Goal: Information Seeking & Learning: Learn about a topic

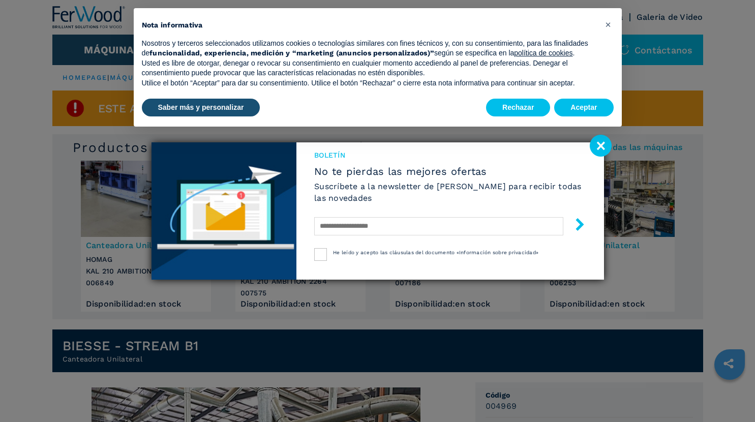
drag, startPoint x: 600, startPoint y: 147, endPoint x: 595, endPoint y: 125, distance: 23.5
click at [599, 146] on image at bounding box center [601, 146] width 22 height 22
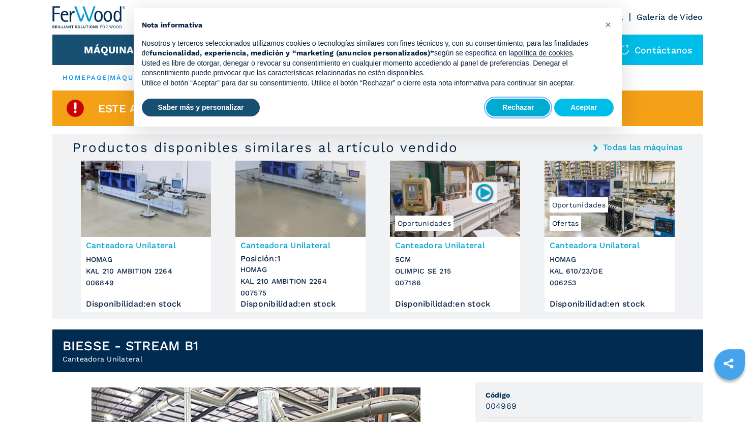
click at [539, 103] on button "Rechazar" at bounding box center [518, 108] width 64 height 18
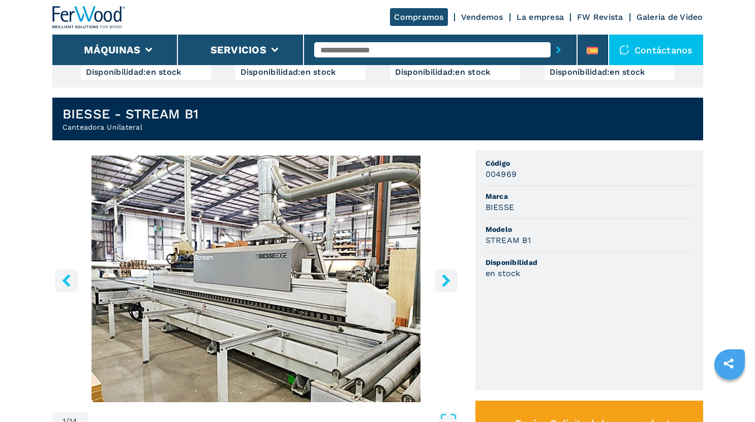
scroll to position [254, 0]
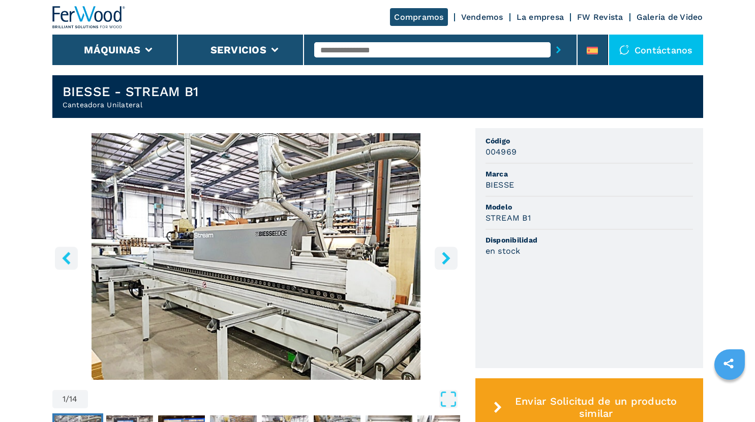
click at [297, 315] on img "Go to Slide 1" at bounding box center [256, 256] width 408 height 247
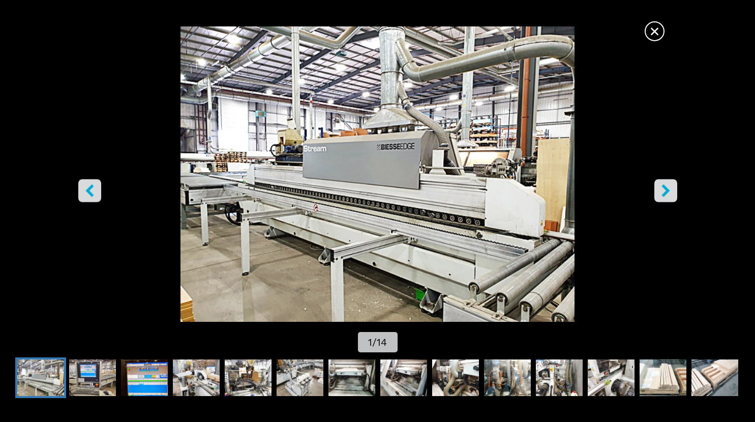
click at [671, 191] on icon "right-button" at bounding box center [665, 191] width 13 height 13
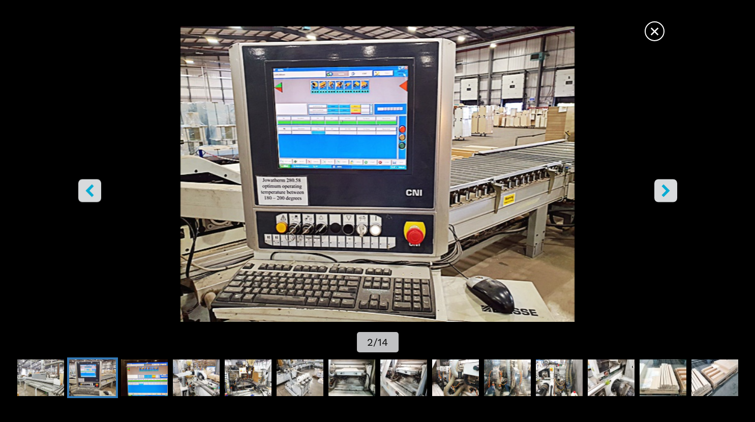
click at [671, 191] on icon "right-button" at bounding box center [665, 191] width 13 height 13
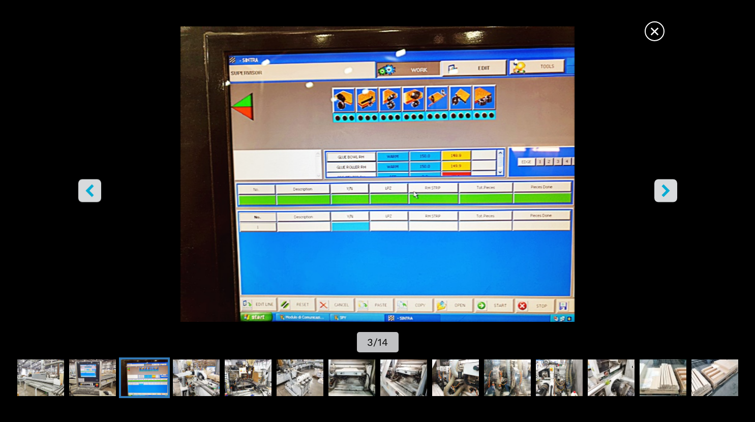
click at [671, 191] on icon "right-button" at bounding box center [665, 191] width 13 height 13
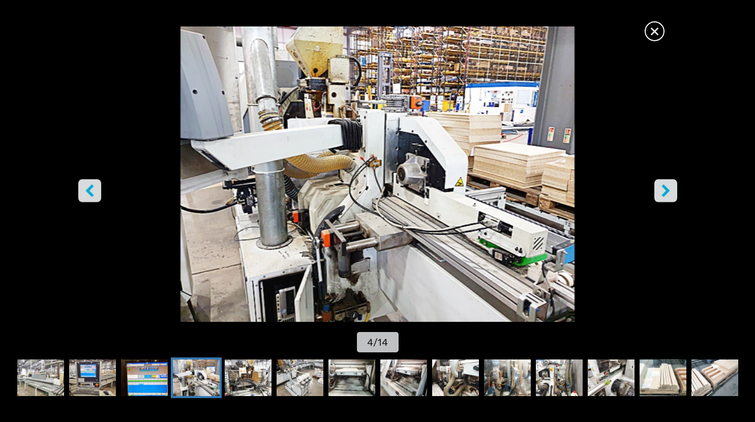
click at [671, 191] on icon "right-button" at bounding box center [665, 191] width 13 height 13
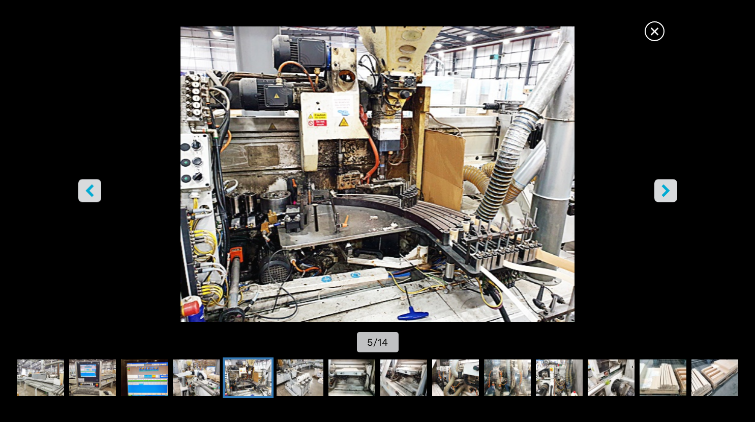
click at [671, 191] on icon "right-button" at bounding box center [665, 191] width 13 height 13
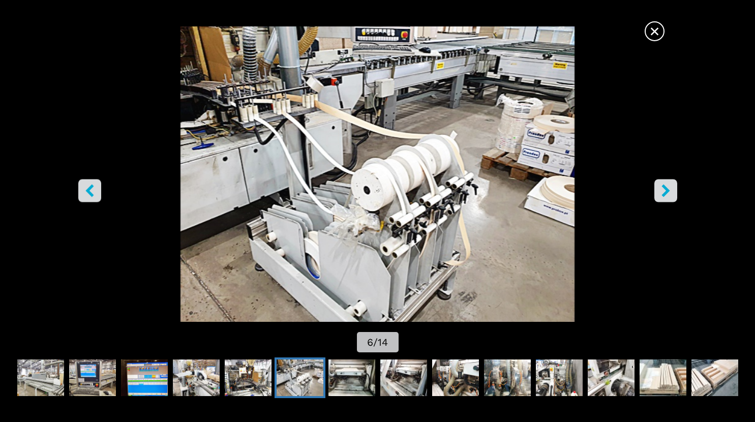
click at [671, 191] on icon "right-button" at bounding box center [665, 191] width 13 height 13
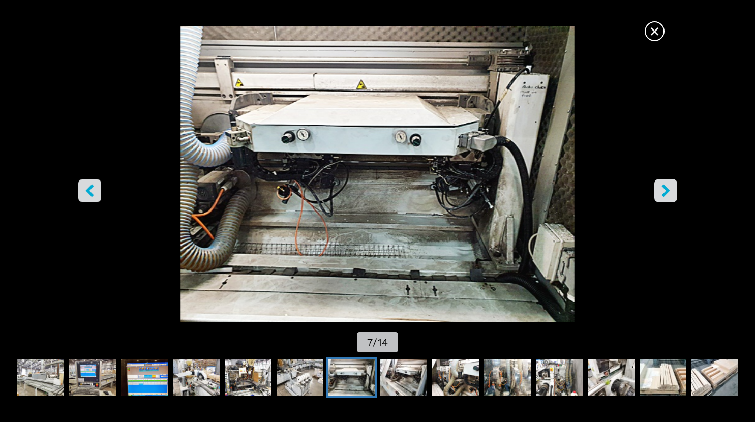
click at [98, 185] on button "left-button" at bounding box center [89, 190] width 23 height 23
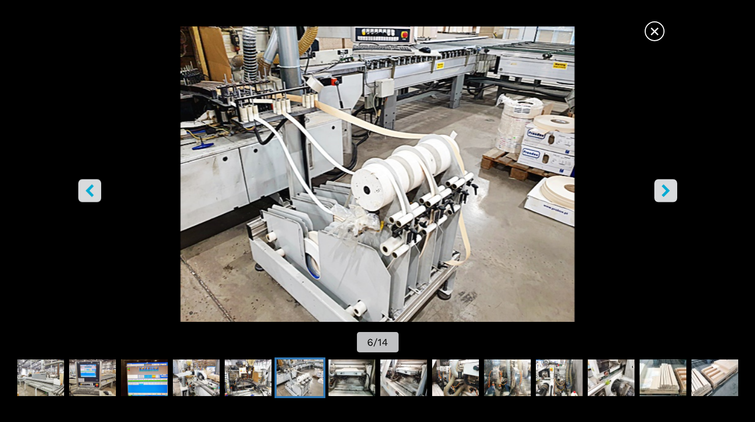
click at [665, 194] on icon "right-button" at bounding box center [665, 191] width 8 height 13
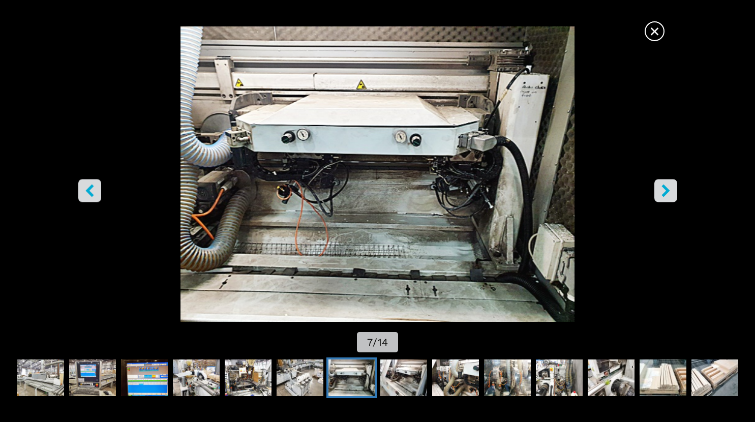
click at [654, 194] on button "right-button" at bounding box center [665, 190] width 23 height 23
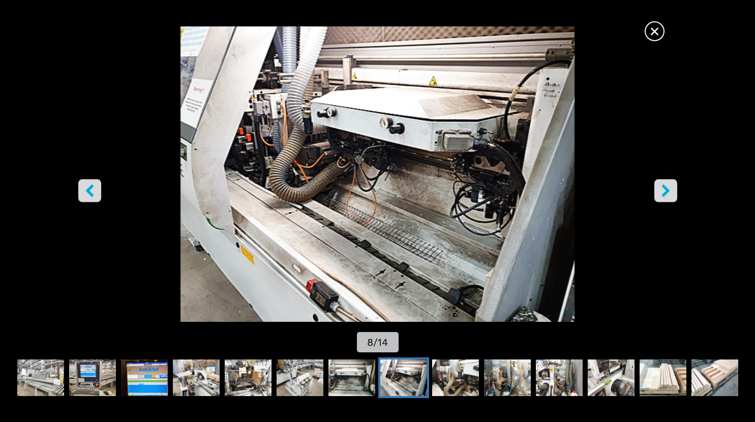
click at [653, 194] on img "Go to Slide 8" at bounding box center [378, 173] width 680 height 295
click at [659, 192] on button "right-button" at bounding box center [665, 190] width 23 height 23
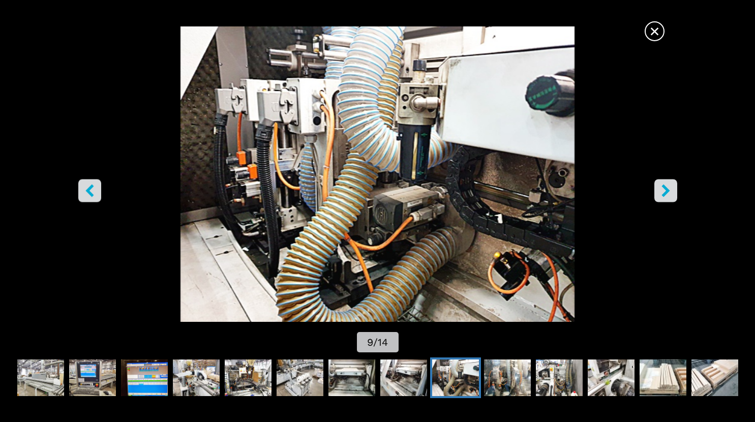
click at [667, 192] on icon "right-button" at bounding box center [665, 191] width 8 height 13
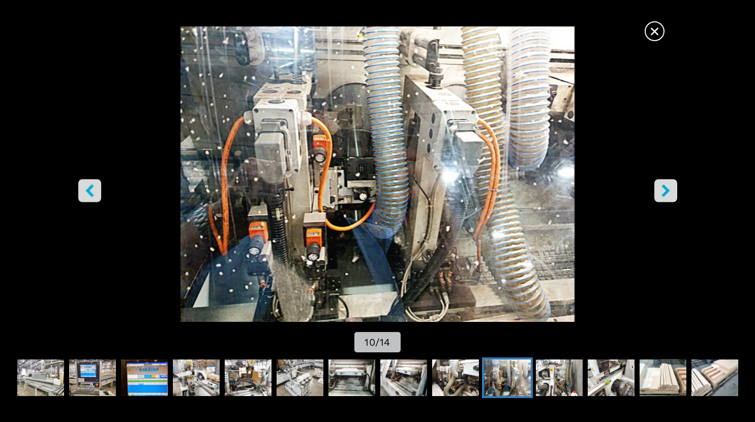
click at [667, 193] on icon "right-button" at bounding box center [665, 191] width 8 height 13
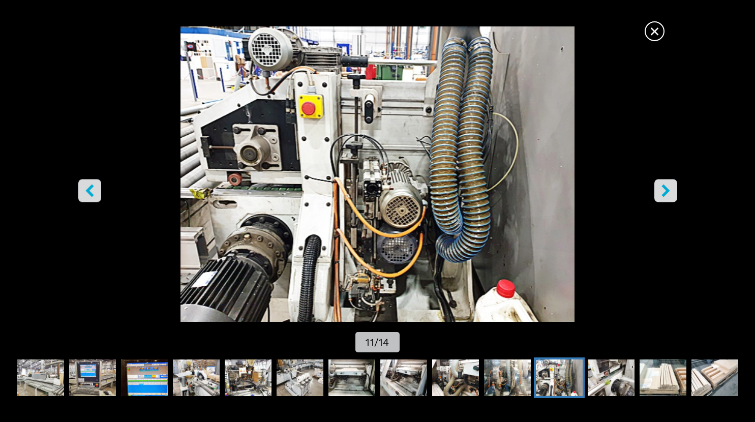
click at [667, 193] on icon "right-button" at bounding box center [665, 191] width 8 height 13
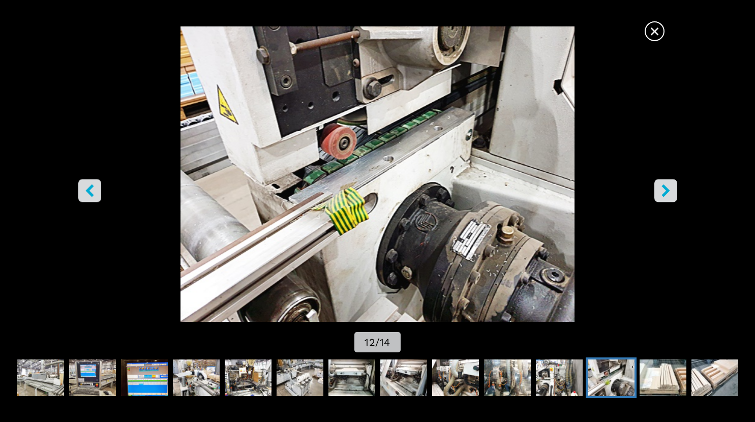
click at [667, 193] on icon "right-button" at bounding box center [665, 191] width 8 height 13
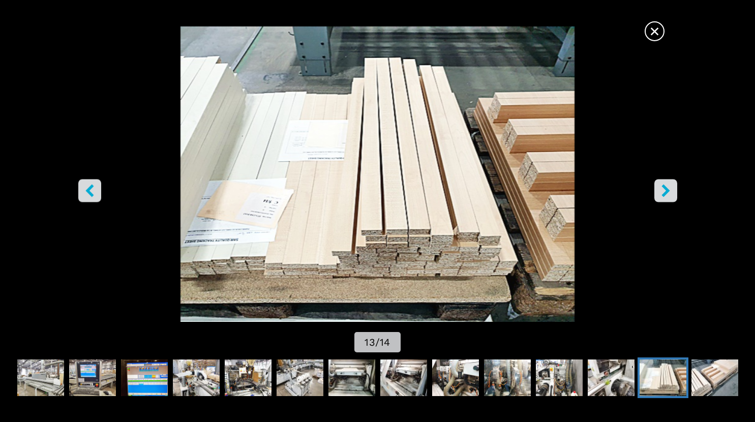
click at [667, 193] on icon "right-button" at bounding box center [665, 191] width 8 height 13
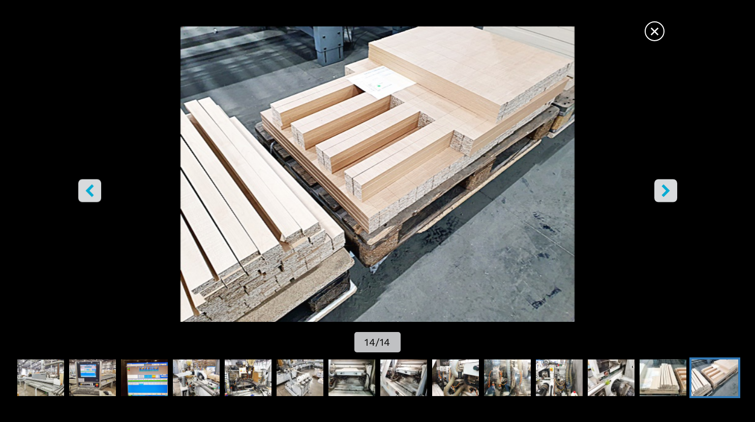
click at [667, 193] on icon "right-button" at bounding box center [665, 191] width 8 height 13
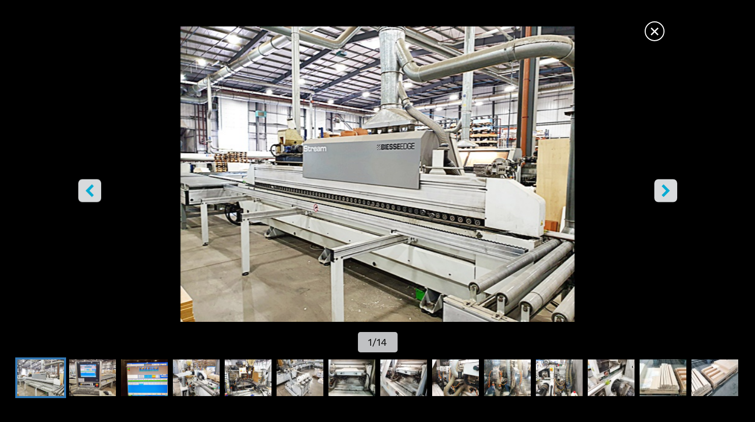
click at [667, 193] on icon "right-button" at bounding box center [665, 191] width 8 height 13
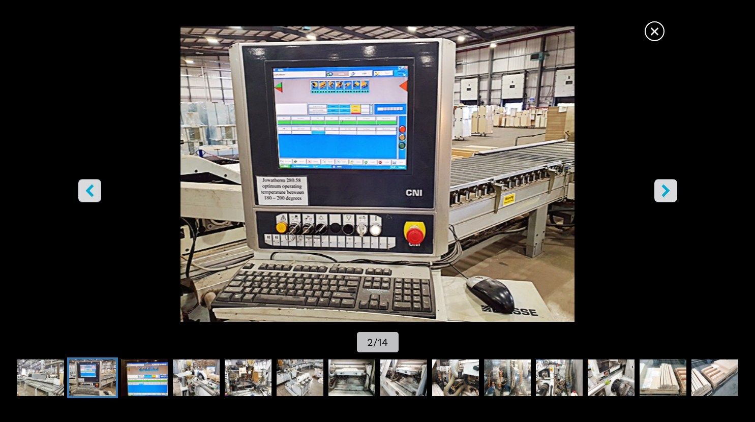
click at [653, 33] on span "×" at bounding box center [655, 29] width 18 height 18
